Goal: Navigation & Orientation: Go to known website

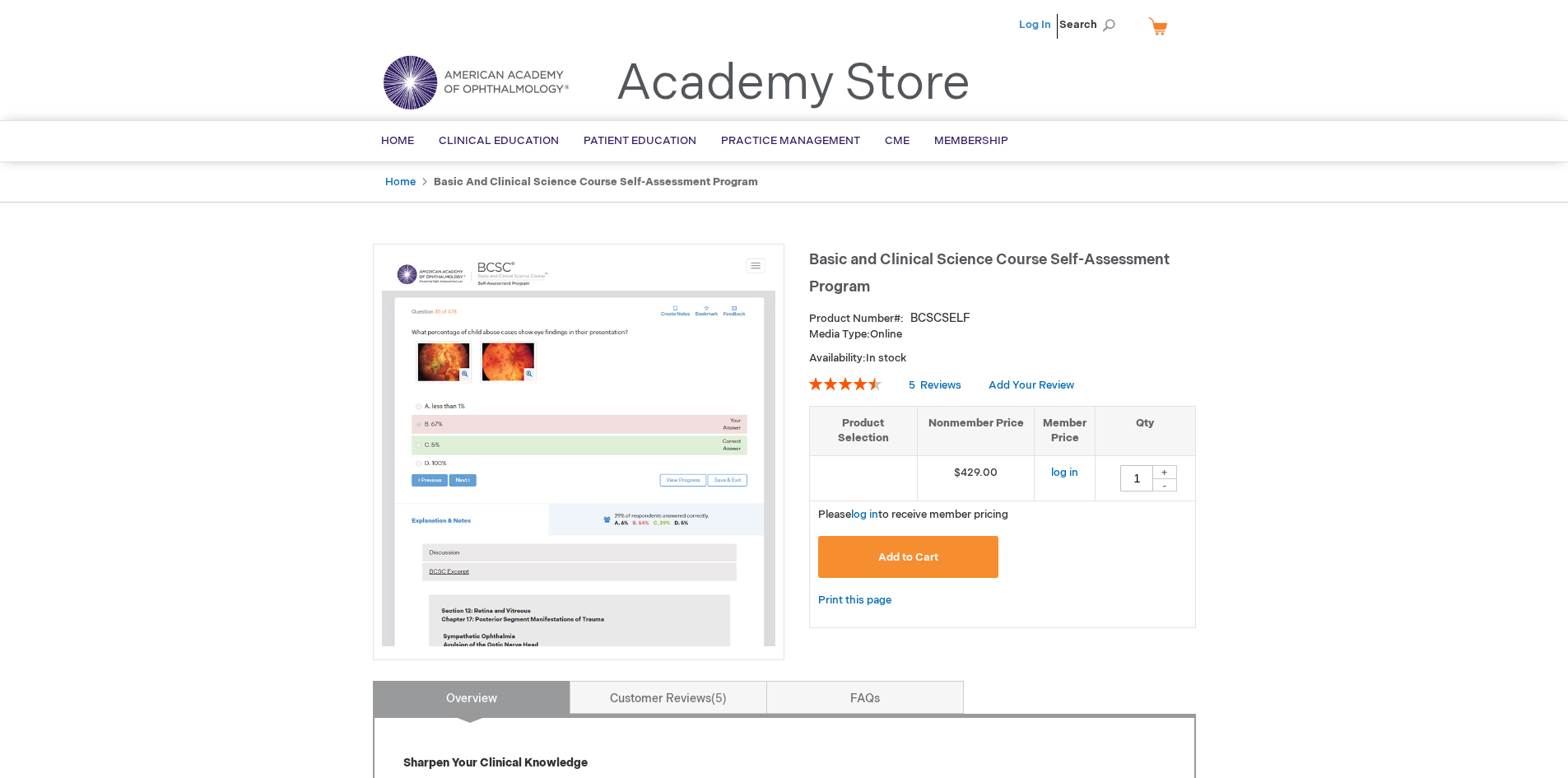
click at [1044, 25] on link "Log In" at bounding box center [1035, 25] width 32 height 14
click at [394, 131] on link "Home" at bounding box center [398, 142] width 58 height 41
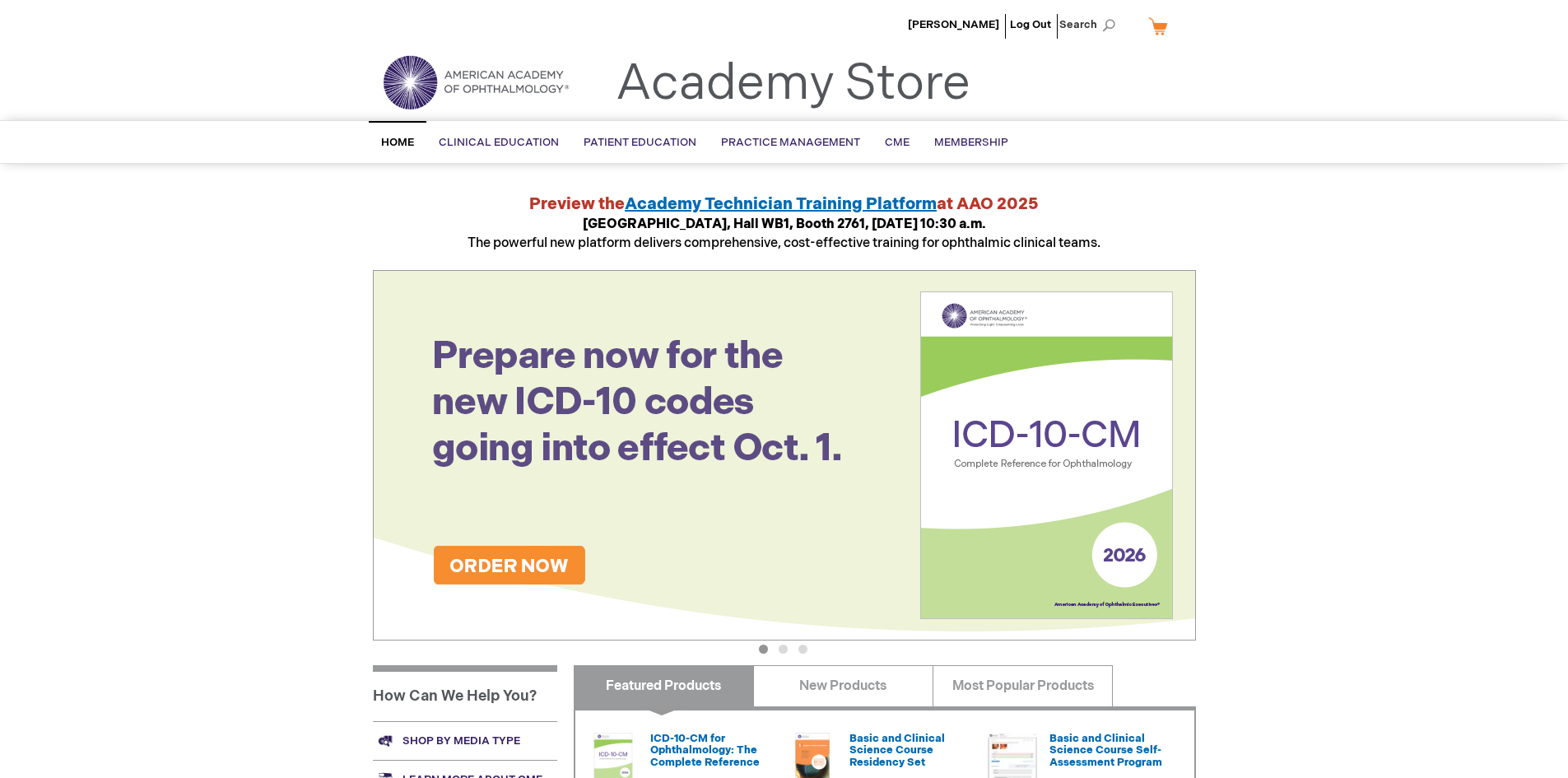
click at [445, 76] on img at bounding box center [475, 82] width 197 height 59
